Goal: Task Accomplishment & Management: Use online tool/utility

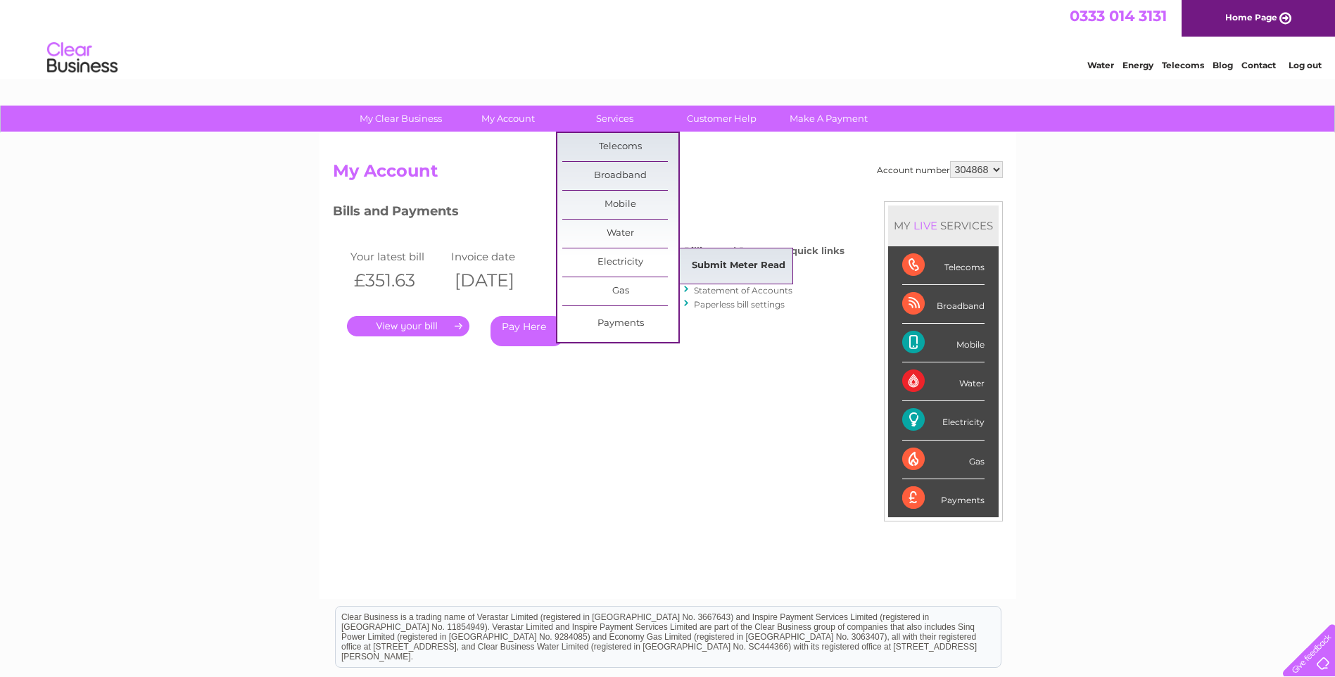
click at [725, 265] on link "Submit Meter Read" at bounding box center [739, 266] width 116 height 28
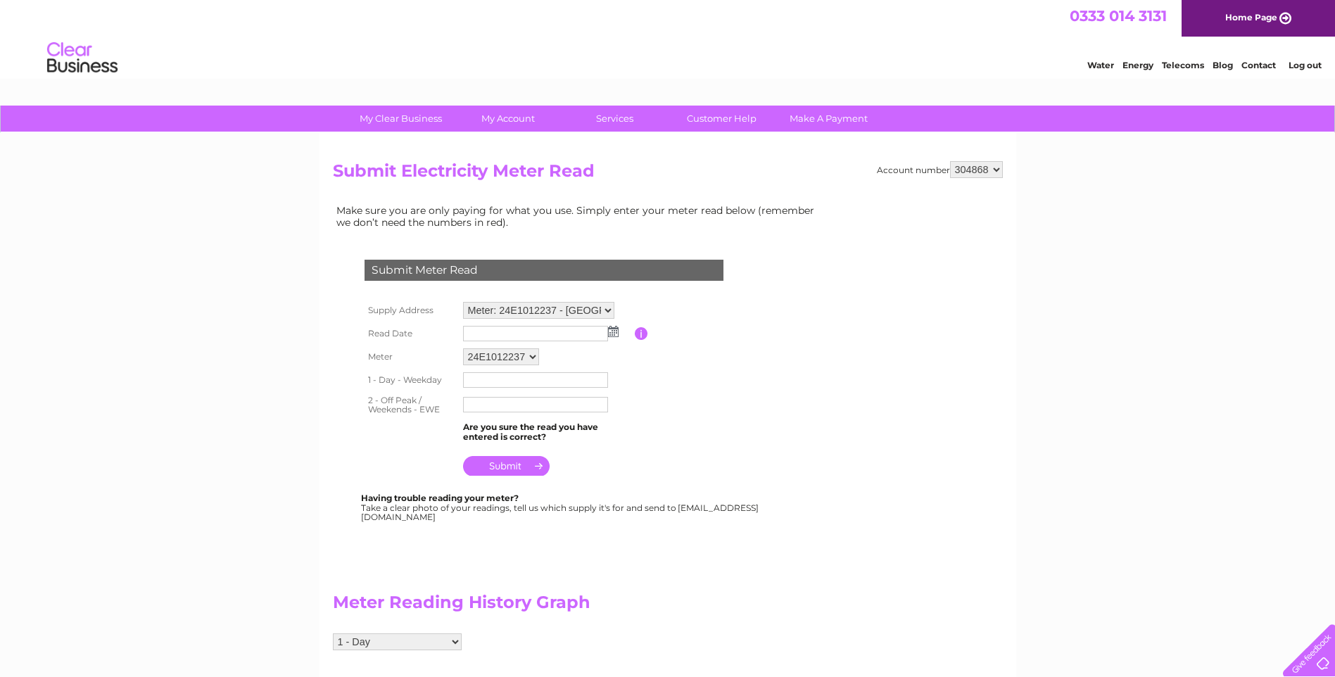
click at [611, 336] on img at bounding box center [613, 331] width 11 height 11
click at [545, 390] on link "1" at bounding box center [543, 393] width 23 height 14
type input "[DATE]"
click at [498, 382] on input "text" at bounding box center [536, 380] width 146 height 17
type input "000000"
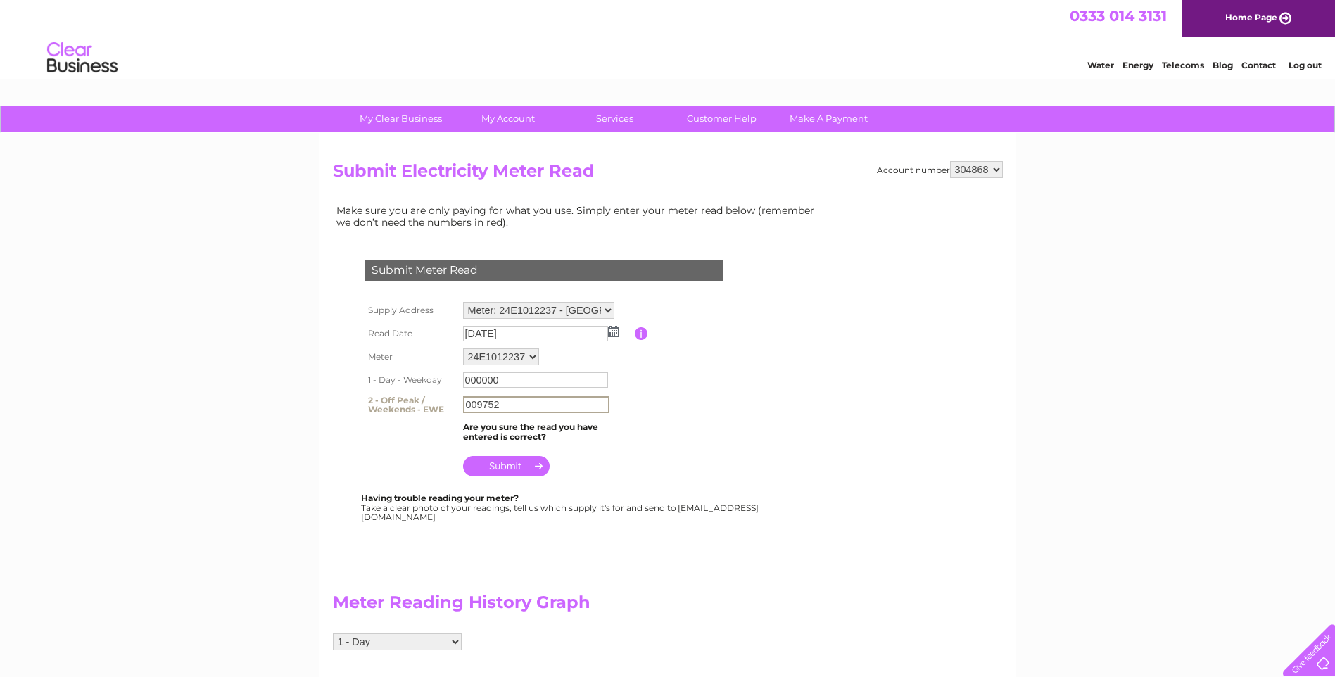
type input "009752"
click at [504, 472] on input "submit" at bounding box center [506, 466] width 87 height 20
